Goal: Information Seeking & Learning: Learn about a topic

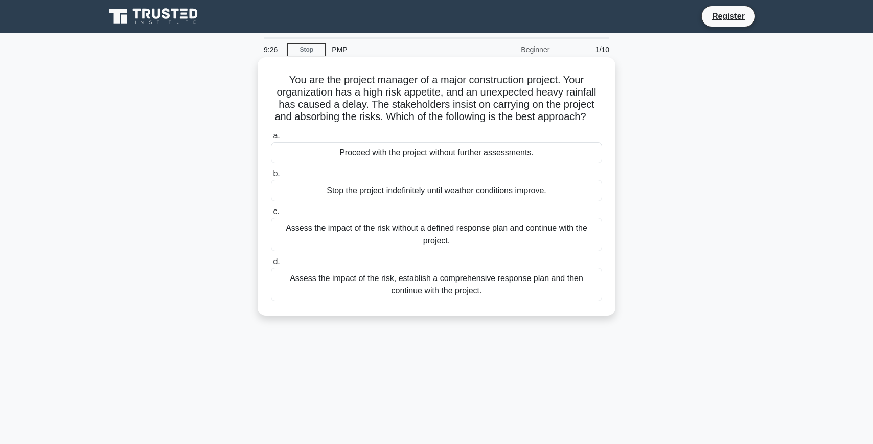
click at [382, 296] on div "Assess the impact of the risk, establish a comprehensive response plan and then…" at bounding box center [436, 285] width 331 height 34
click at [271, 265] on input "d. Assess the impact of the risk, establish a comprehensive response plan and t…" at bounding box center [271, 262] width 0 height 7
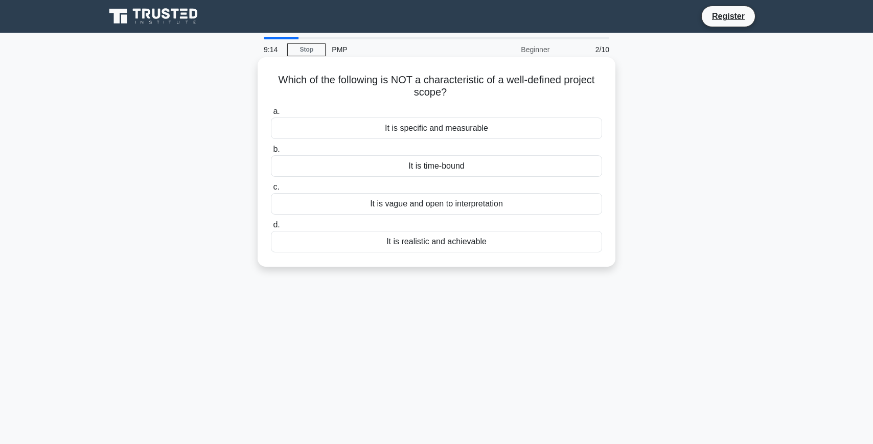
click at [462, 203] on div "It is vague and open to interpretation" at bounding box center [436, 203] width 331 height 21
click at [271, 191] on input "c. It is vague and open to interpretation" at bounding box center [271, 187] width 0 height 7
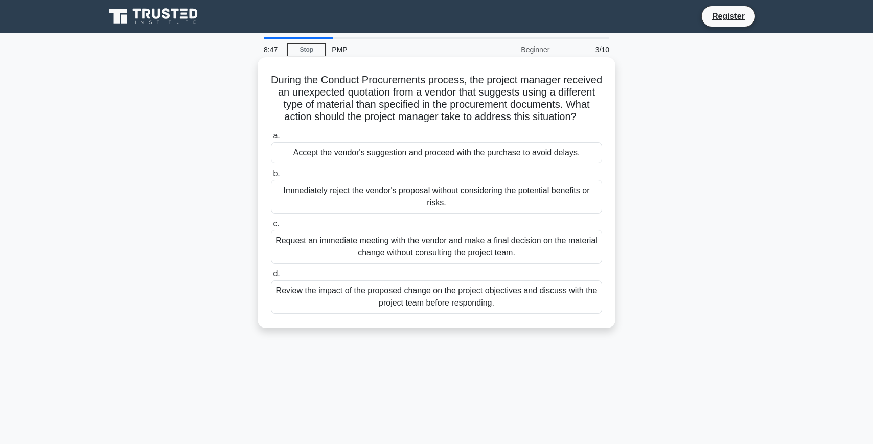
click at [435, 294] on div "Review the impact of the proposed change on the project objectives and discuss …" at bounding box center [436, 297] width 331 height 34
click at [271, 278] on input "d. Review the impact of the proposed change on the project objectives and discu…" at bounding box center [271, 274] width 0 height 7
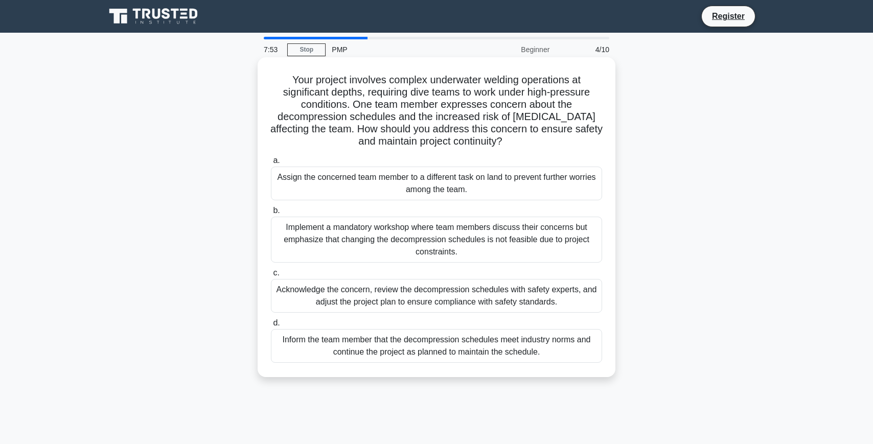
click at [412, 303] on div "Acknowledge the concern, review the decompression schedules with safety experts…" at bounding box center [436, 296] width 331 height 34
click at [271, 277] on input "c. Acknowledge the concern, review the decompression schedules with safety expe…" at bounding box center [271, 273] width 0 height 7
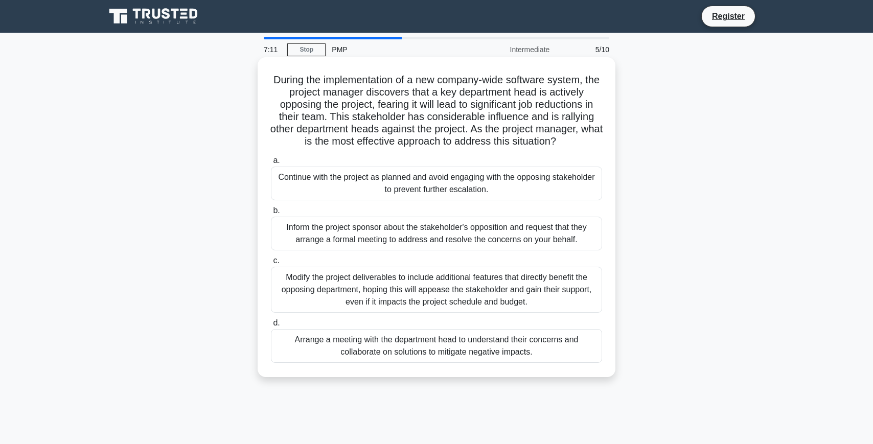
click at [422, 341] on div "Arrange a meeting with the department head to understand their concerns and col…" at bounding box center [436, 346] width 331 height 34
click at [271, 327] on input "d. Arrange a meeting with the department head to understand their concerns and …" at bounding box center [271, 323] width 0 height 7
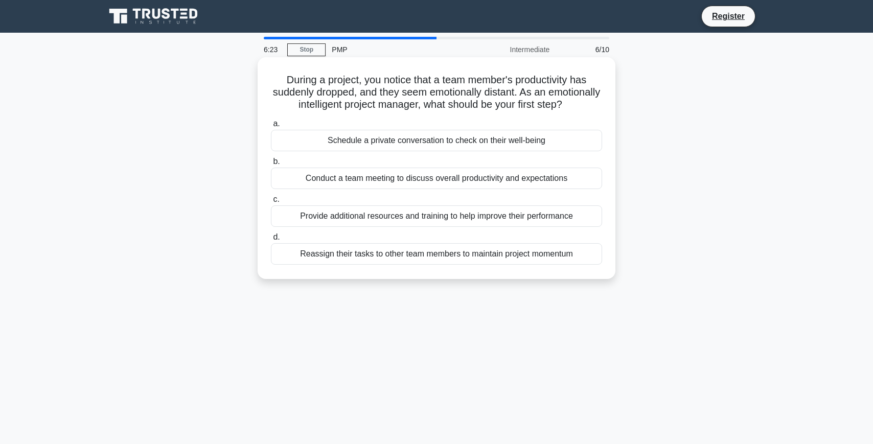
click at [515, 145] on div "Schedule a private conversation to check on their well-being" at bounding box center [436, 140] width 331 height 21
click at [271, 127] on input "a. Schedule a private conversation to check on their well-being" at bounding box center [271, 124] width 0 height 7
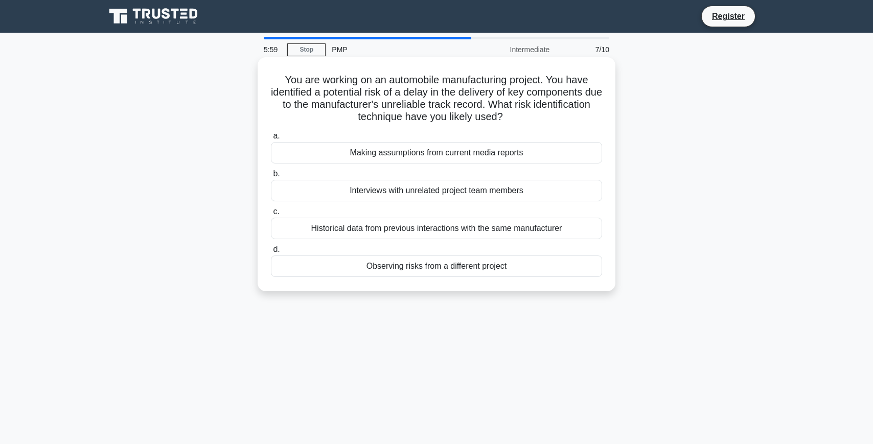
click at [493, 232] on div "Historical data from previous interactions with the same manufacturer" at bounding box center [436, 228] width 331 height 21
click at [271, 215] on input "c. Historical data from previous interactions with the same manufacturer" at bounding box center [271, 212] width 0 height 7
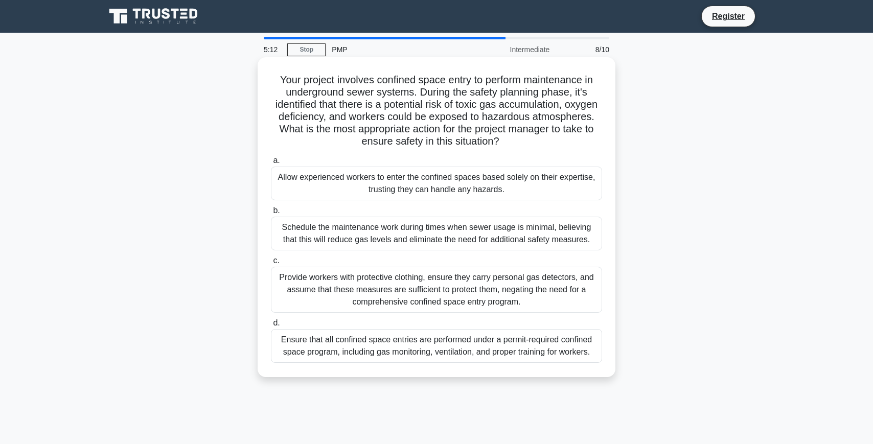
click at [571, 277] on div "Provide workers with protective clothing, ensure they carry personal gas detect…" at bounding box center [436, 290] width 331 height 46
click at [271, 264] on input "c. Provide workers with protective clothing, ensure they carry personal gas det…" at bounding box center [271, 261] width 0 height 7
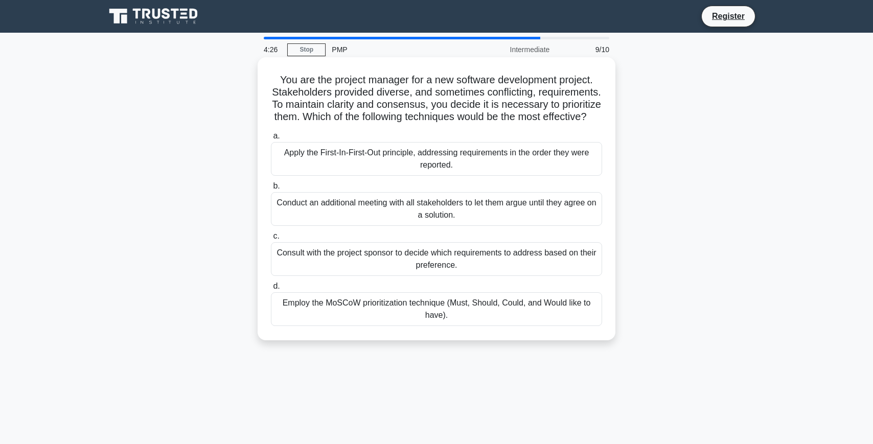
click at [574, 312] on div "Employ the MoSCoW prioritization technique (Must, Should, Could, and Would like…" at bounding box center [436, 310] width 331 height 34
click at [271, 290] on input "d. Employ the MoSCoW prioritization technique (Must, Should, Could, and Would l…" at bounding box center [271, 286] width 0 height 7
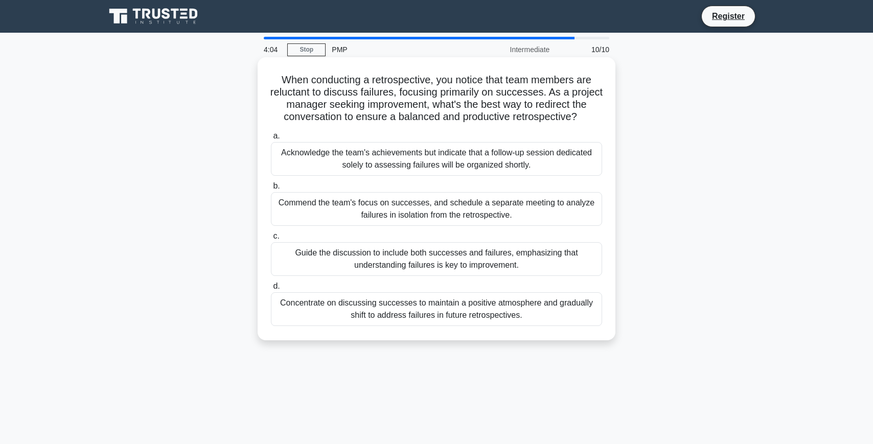
click at [584, 258] on div "Guide the discussion to include both successes and failures, emphasizing that u…" at bounding box center [436, 259] width 331 height 34
click at [271, 240] on input "c. Guide the discussion to include both successes and failures, emphasizing tha…" at bounding box center [271, 236] width 0 height 7
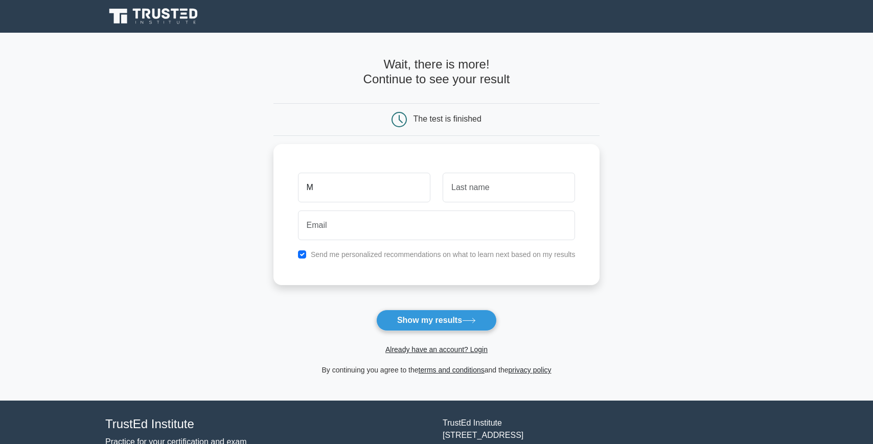
type input "M"
type input "K"
click at [383, 254] on label "Send me personalized recommendations on what to learn next based on my results" at bounding box center [443, 252] width 265 height 8
click at [306, 254] on div "Send me personalized recommendations on what to learn next based on my results" at bounding box center [437, 252] width 290 height 12
click at [299, 251] on input "checkbox" at bounding box center [302, 252] width 8 height 8
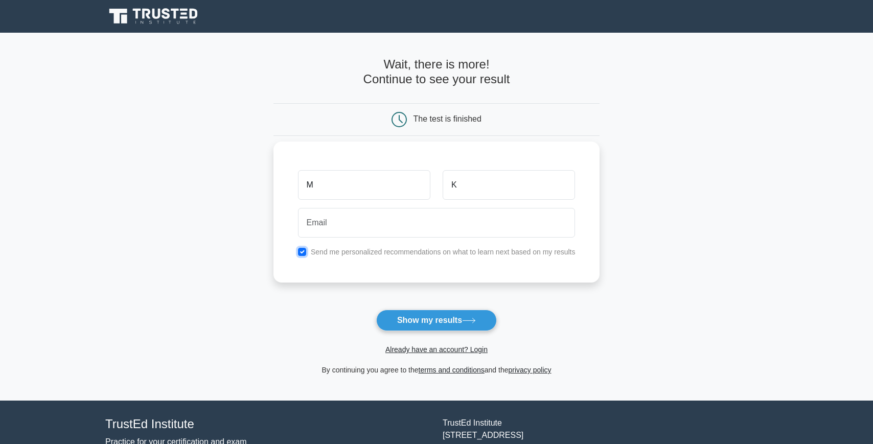
checkbox input "false"
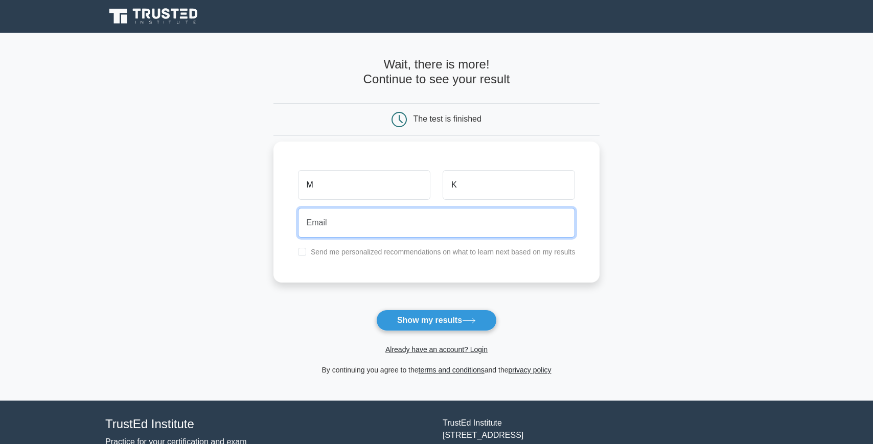
click at [321, 232] on input "email" at bounding box center [437, 223] width 278 height 30
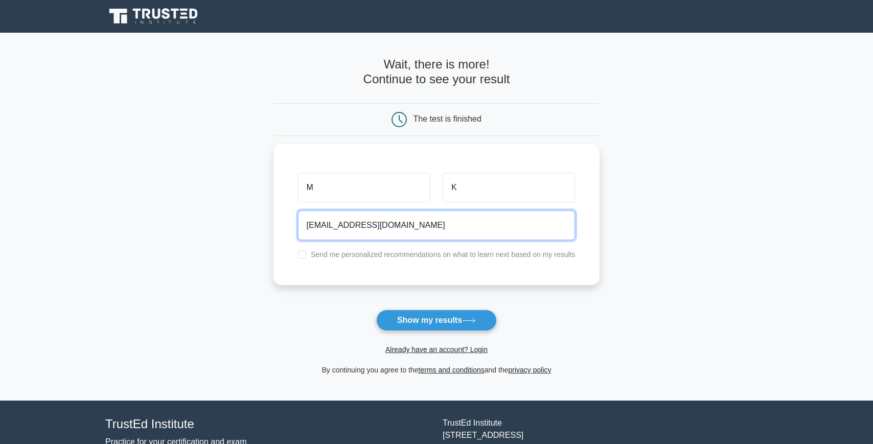
type input "[EMAIL_ADDRESS][DOMAIN_NAME]"
click at [410, 333] on div "Already have an account? Login" at bounding box center [437, 343] width 327 height 25
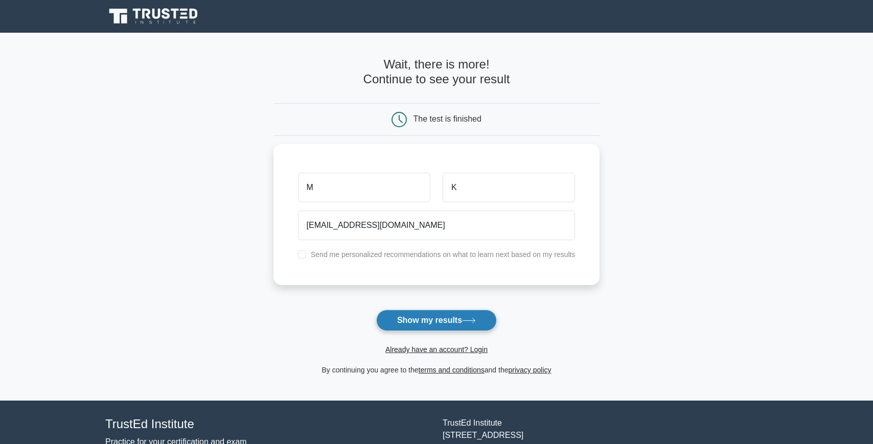
click at [433, 313] on button "Show my results" at bounding box center [436, 320] width 121 height 21
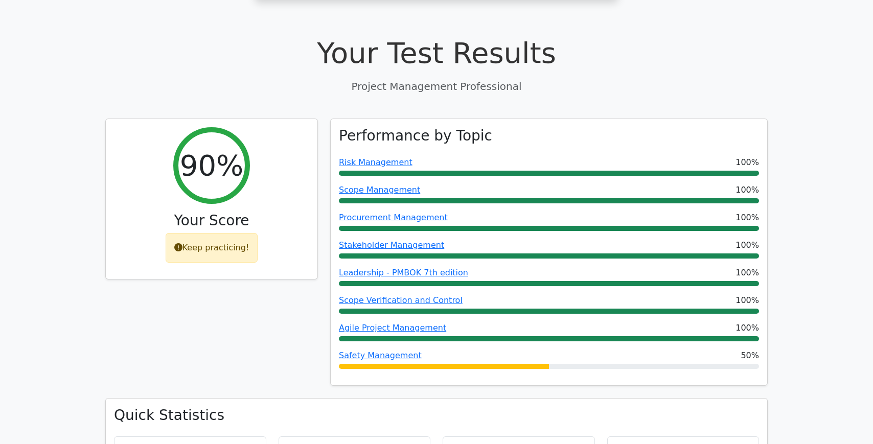
scroll to position [350, 0]
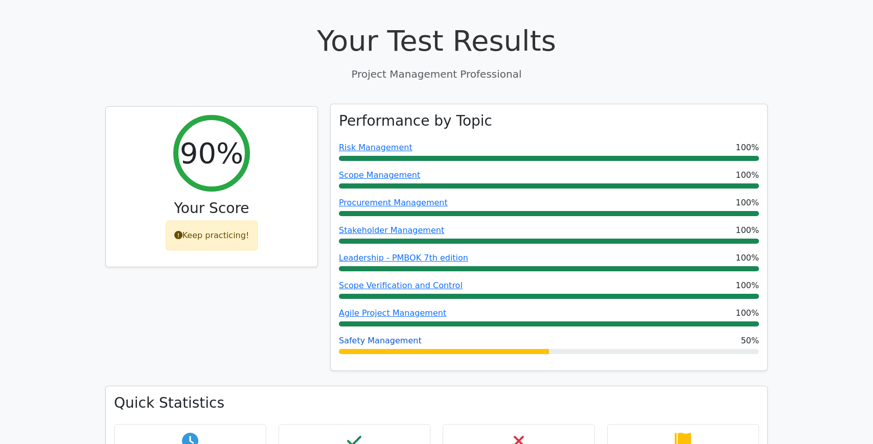
click at [407, 336] on link "Safety Management" at bounding box center [380, 341] width 83 height 10
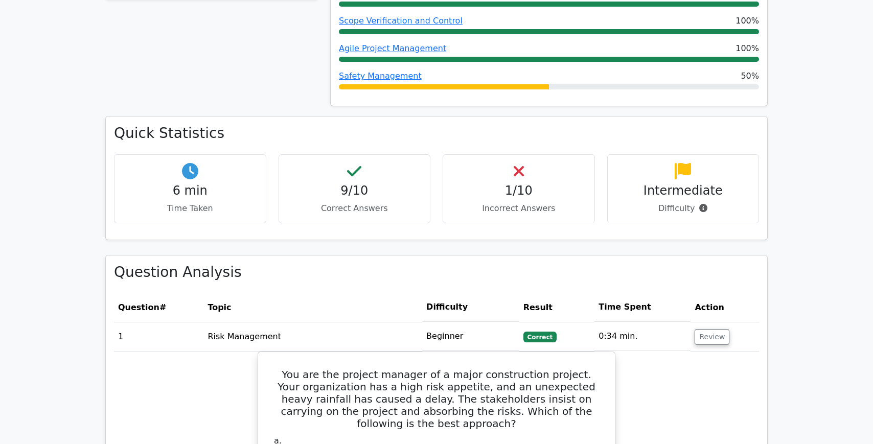
scroll to position [618, 0]
click at [520, 168] on div "1/10 Incorrect Answers" at bounding box center [519, 188] width 152 height 69
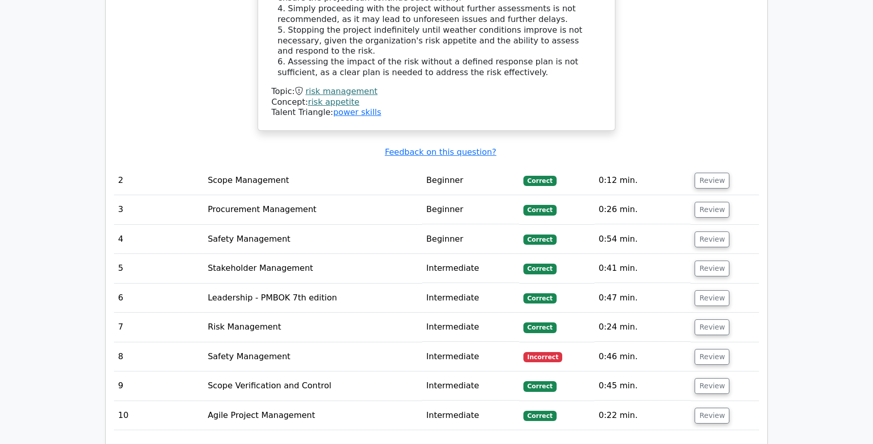
scroll to position [1369, 0]
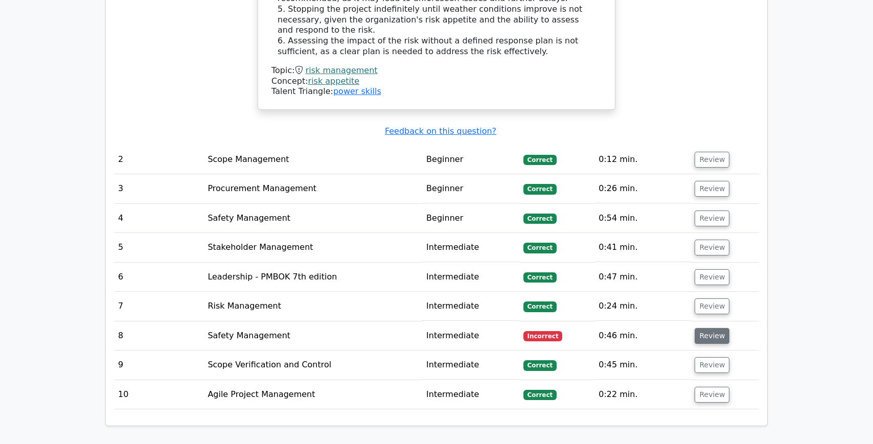
click at [699, 328] on button "Review" at bounding box center [712, 336] width 35 height 16
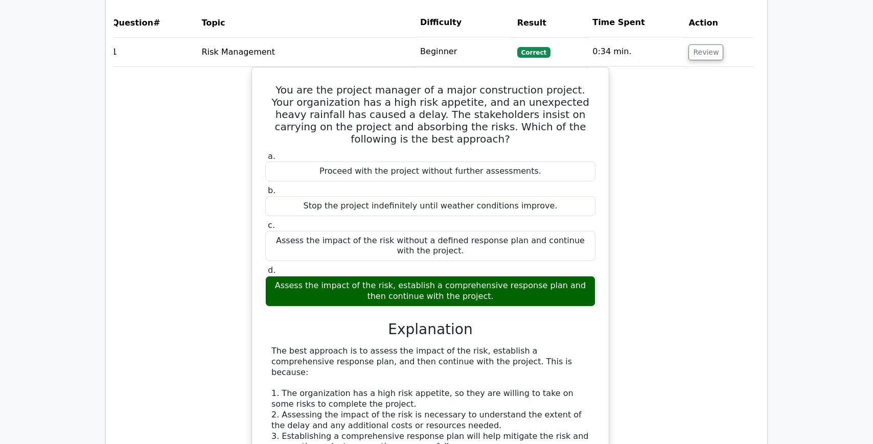
scroll to position [899, 0]
